Goal: Task Accomplishment & Management: Use online tool/utility

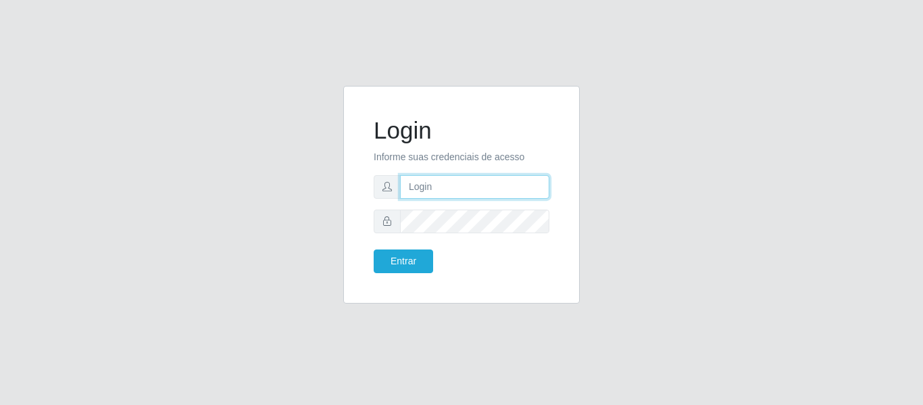
click at [439, 183] on input "text" at bounding box center [474, 187] width 149 height 24
type input "[EMAIL_ADDRESS][DOMAIN_NAME]"
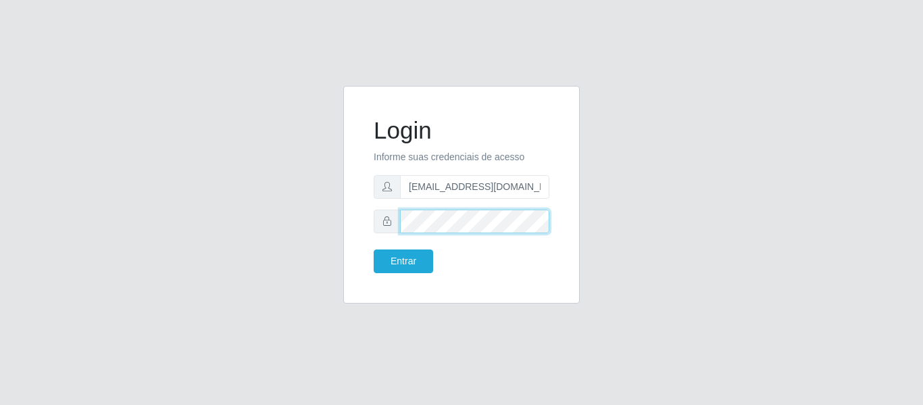
click at [374, 249] on button "Entrar" at bounding box center [403, 261] width 59 height 24
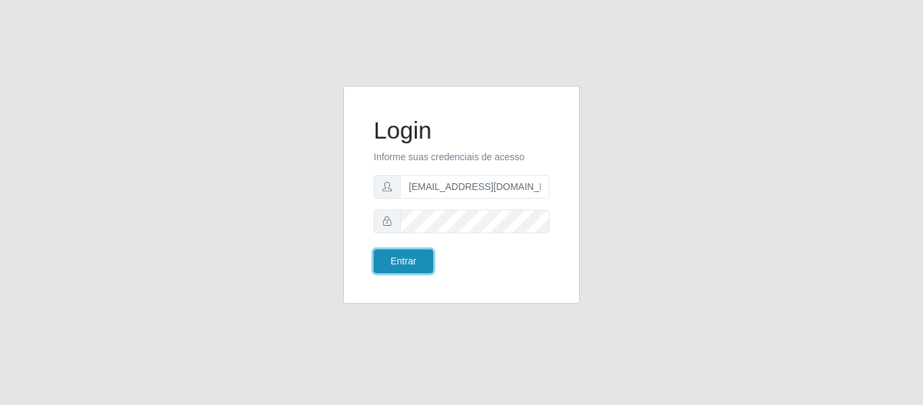
click at [412, 272] on button "Entrar" at bounding box center [403, 261] width 59 height 24
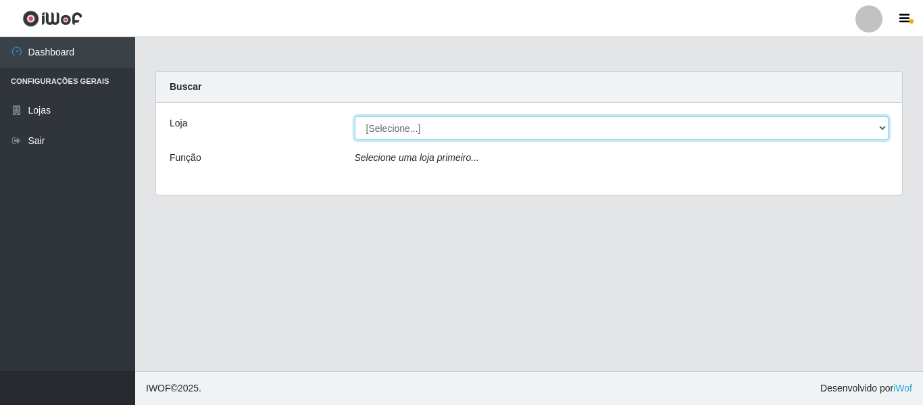
click at [391, 128] on select "[Selecione...] BomQueSó Agreste - Loja 2" at bounding box center [622, 128] width 535 height 24
select select "214"
click at [355, 116] on select "[Selecione...] BomQueSó Agreste - Loja 2" at bounding box center [622, 128] width 535 height 24
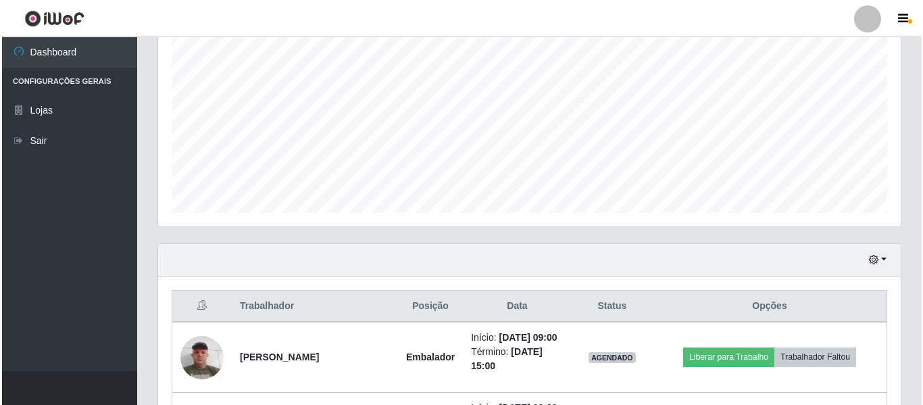
scroll to position [541, 0]
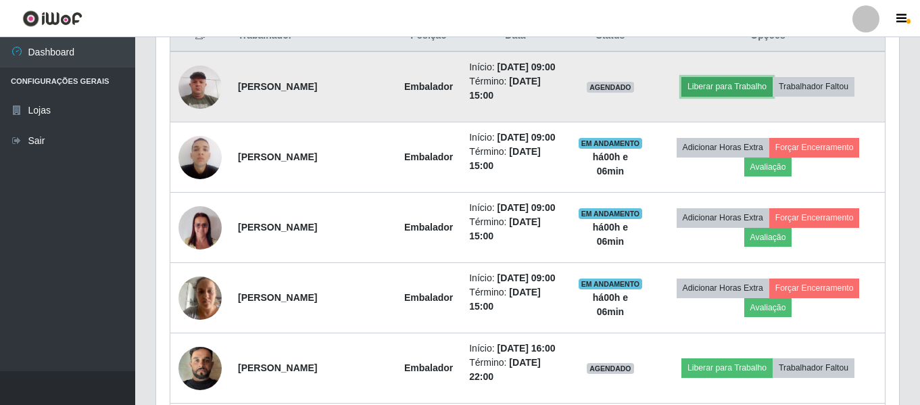
click at [742, 82] on button "Liberar para Trabalho" at bounding box center [726, 86] width 91 height 19
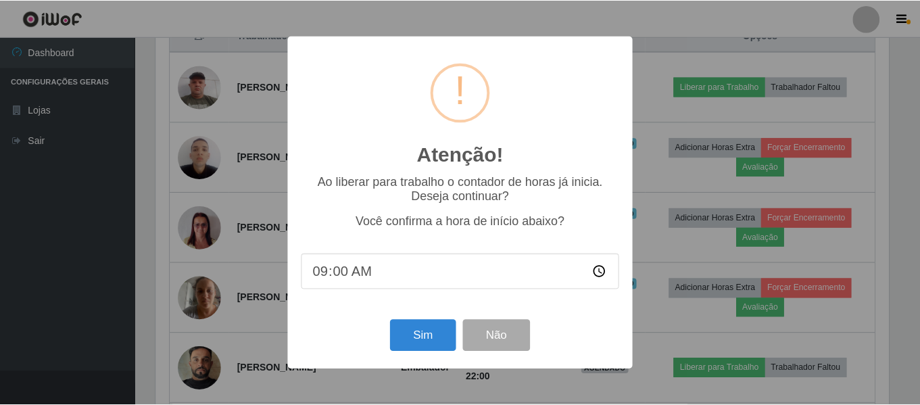
scroll to position [281, 736]
drag, startPoint x: 404, startPoint y: 328, endPoint x: 410, endPoint y: 323, distance: 7.7
click at [406, 327] on button "Sim" at bounding box center [424, 336] width 66 height 32
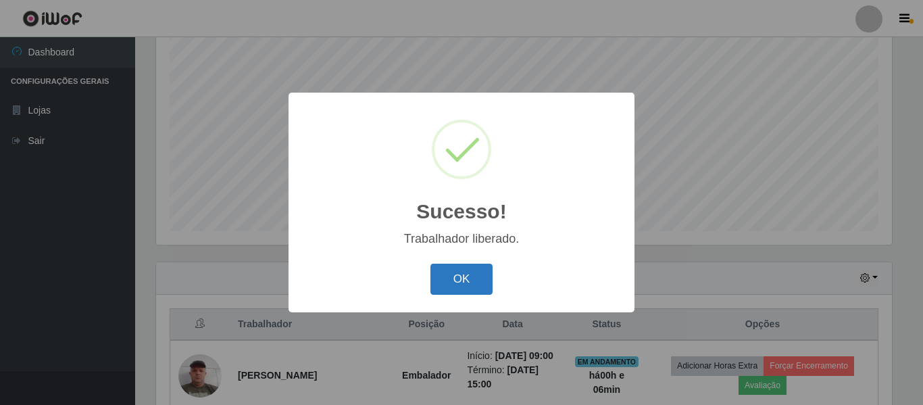
click at [457, 276] on button "OK" at bounding box center [462, 280] width 63 height 32
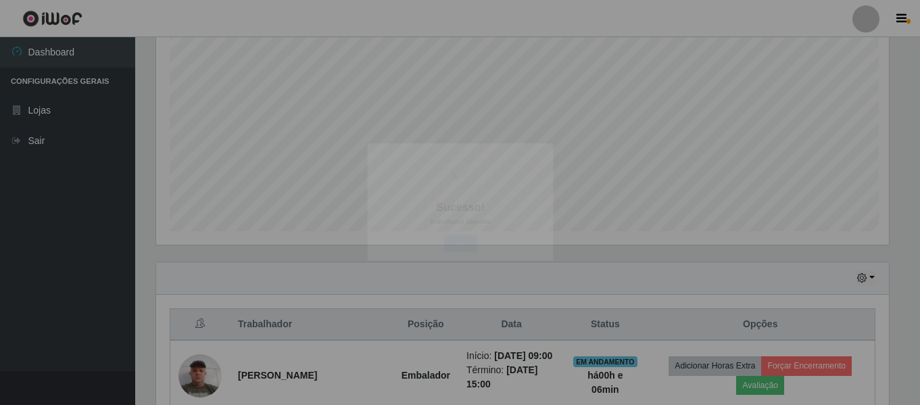
scroll to position [281, 743]
